Goal: Use online tool/utility: Utilize a website feature to perform a specific function

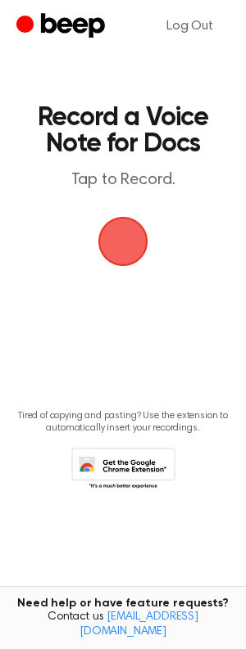
drag, startPoint x: 134, startPoint y: 233, endPoint x: 108, endPoint y: 223, distance: 28.3
click at [131, 233] on span "button" at bounding box center [123, 242] width 46 height 46
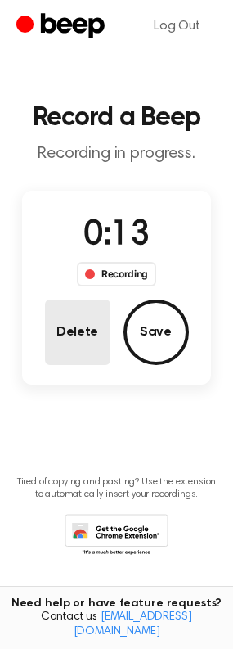
click at [104, 339] on button "Delete" at bounding box center [78, 333] width 66 height 66
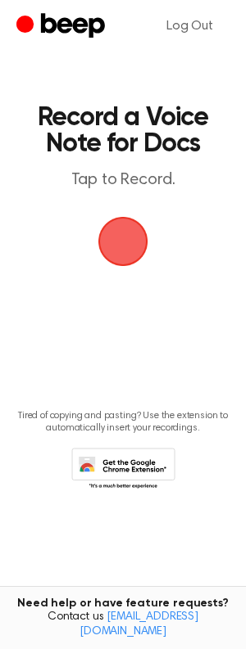
click at [120, 264] on span "button" at bounding box center [123, 242] width 50 height 50
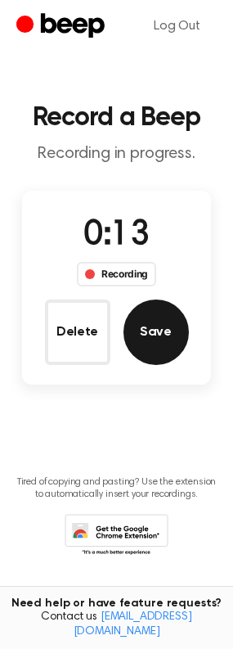
click at [162, 326] on button "Save" at bounding box center [157, 333] width 66 height 66
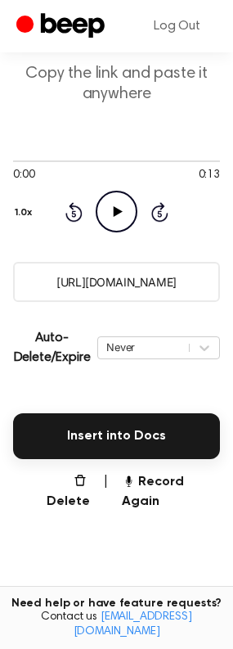
scroll to position [222, 0]
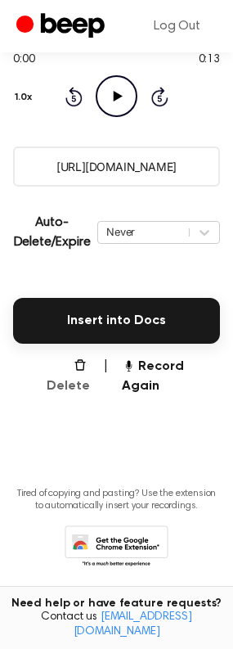
click at [66, 370] on button "Delete" at bounding box center [61, 376] width 57 height 39
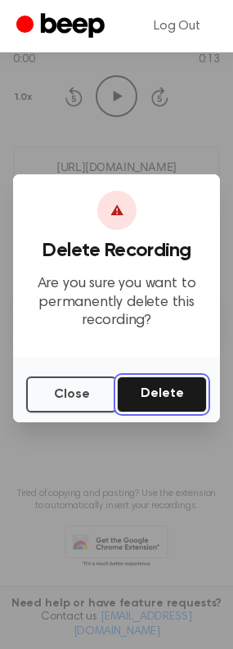
click at [157, 384] on button "Delete" at bounding box center [162, 395] width 90 height 36
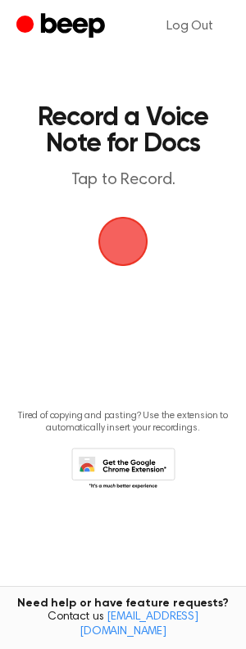
click at [124, 249] on span "button" at bounding box center [123, 242] width 90 height 90
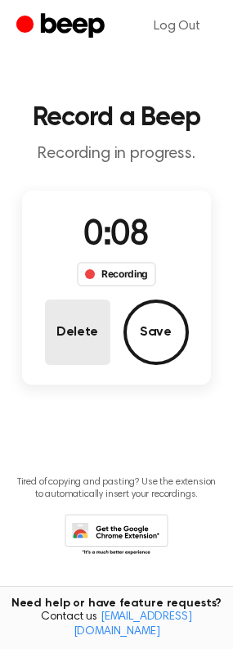
click at [85, 334] on button "Delete" at bounding box center [78, 333] width 66 height 66
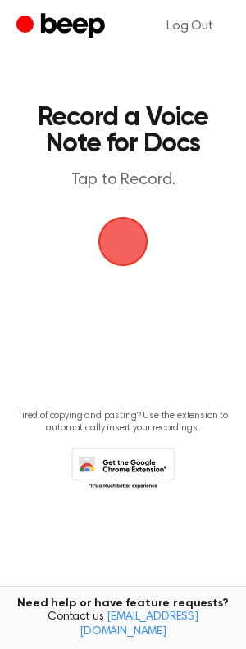
click at [118, 228] on span "button" at bounding box center [123, 241] width 79 height 79
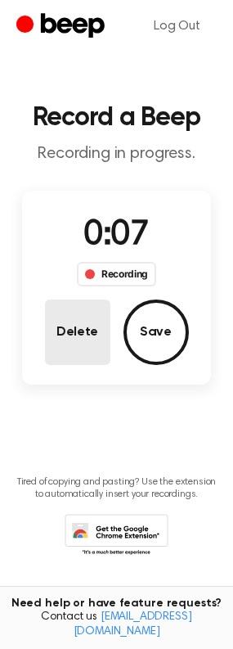
click at [77, 324] on button "Delete" at bounding box center [78, 333] width 66 height 66
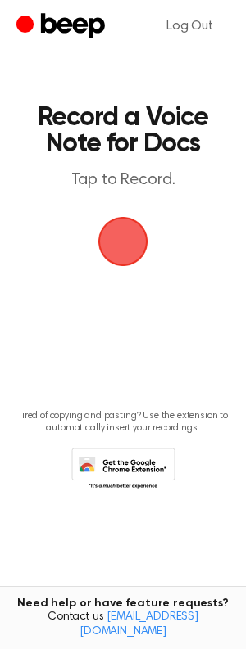
click at [117, 236] on span "button" at bounding box center [123, 241] width 88 height 88
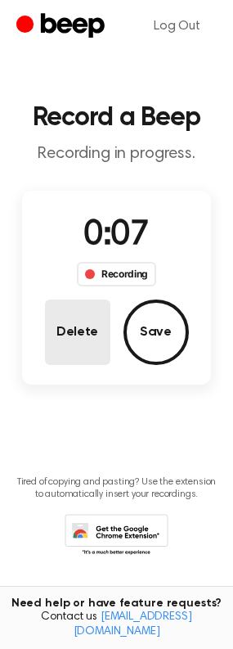
click at [89, 319] on button "Delete" at bounding box center [78, 333] width 66 height 66
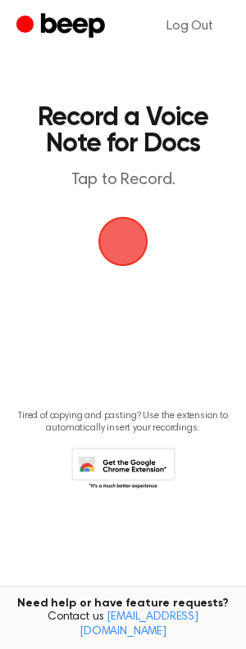
click at [124, 261] on span "button" at bounding box center [122, 241] width 69 height 69
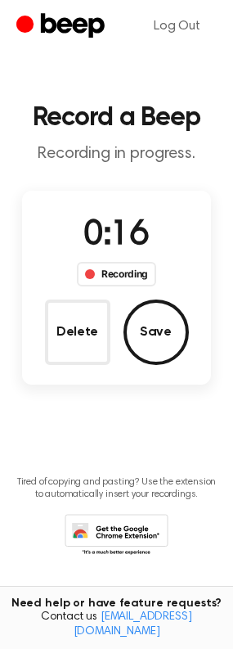
click at [160, 315] on button "Save" at bounding box center [157, 333] width 66 height 66
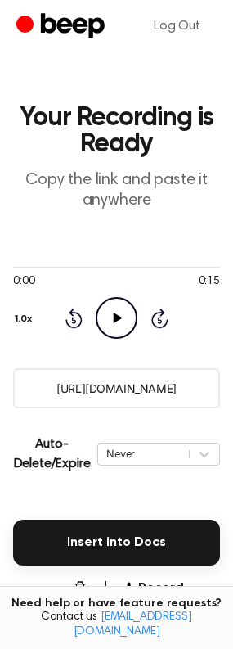
click at [127, 328] on icon "Play Audio" at bounding box center [117, 318] width 42 height 42
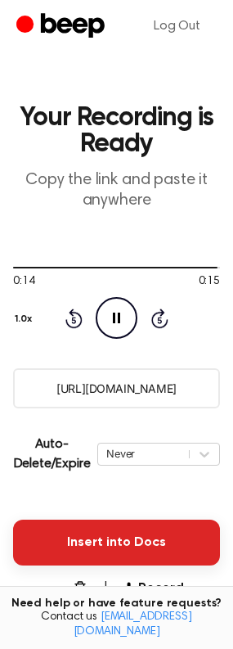
click at [143, 547] on button "Insert into Docs" at bounding box center [116, 543] width 207 height 46
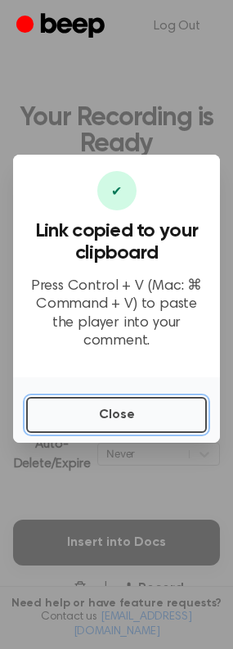
drag, startPoint x: 156, startPoint y: 405, endPoint x: 142, endPoint y: 401, distance: 15.3
click at [156, 405] on button "Close" at bounding box center [116, 415] width 181 height 36
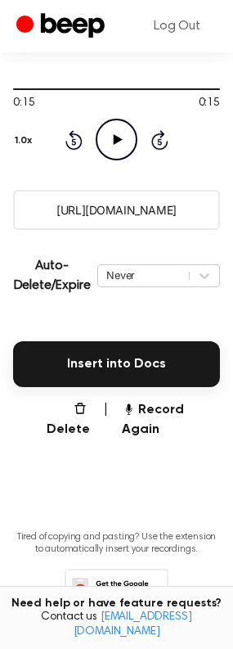
scroll to position [222, 0]
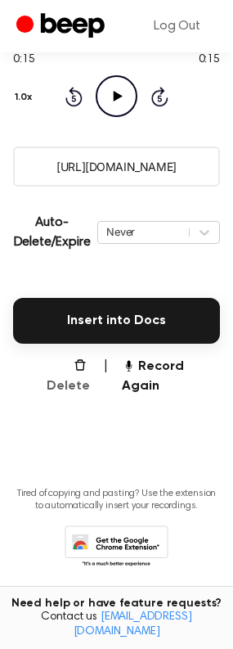
click at [78, 363] on button "Delete" at bounding box center [61, 376] width 57 height 39
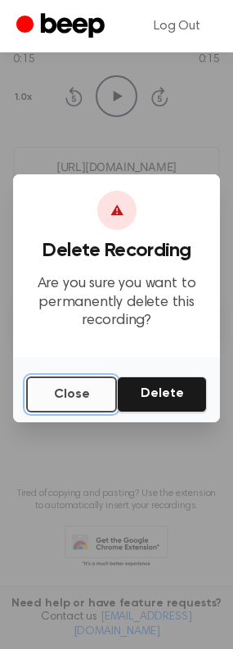
click at [98, 391] on button "Close" at bounding box center [71, 395] width 91 height 36
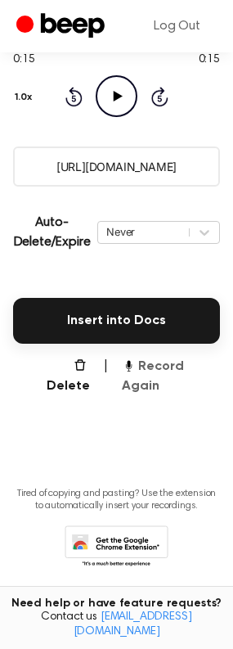
click at [169, 366] on button "Record Again" at bounding box center [171, 376] width 98 height 39
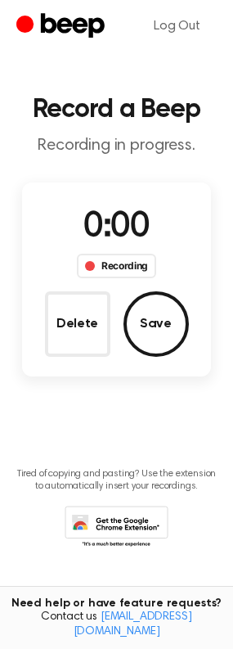
scroll to position [8, 0]
click at [89, 315] on button "Delete" at bounding box center [78, 324] width 66 height 66
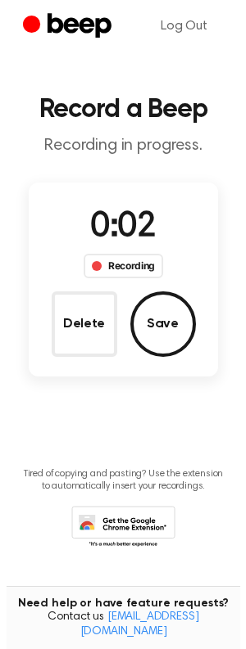
scroll to position [0, 0]
